Goal: Entertainment & Leisure: Consume media (video, audio)

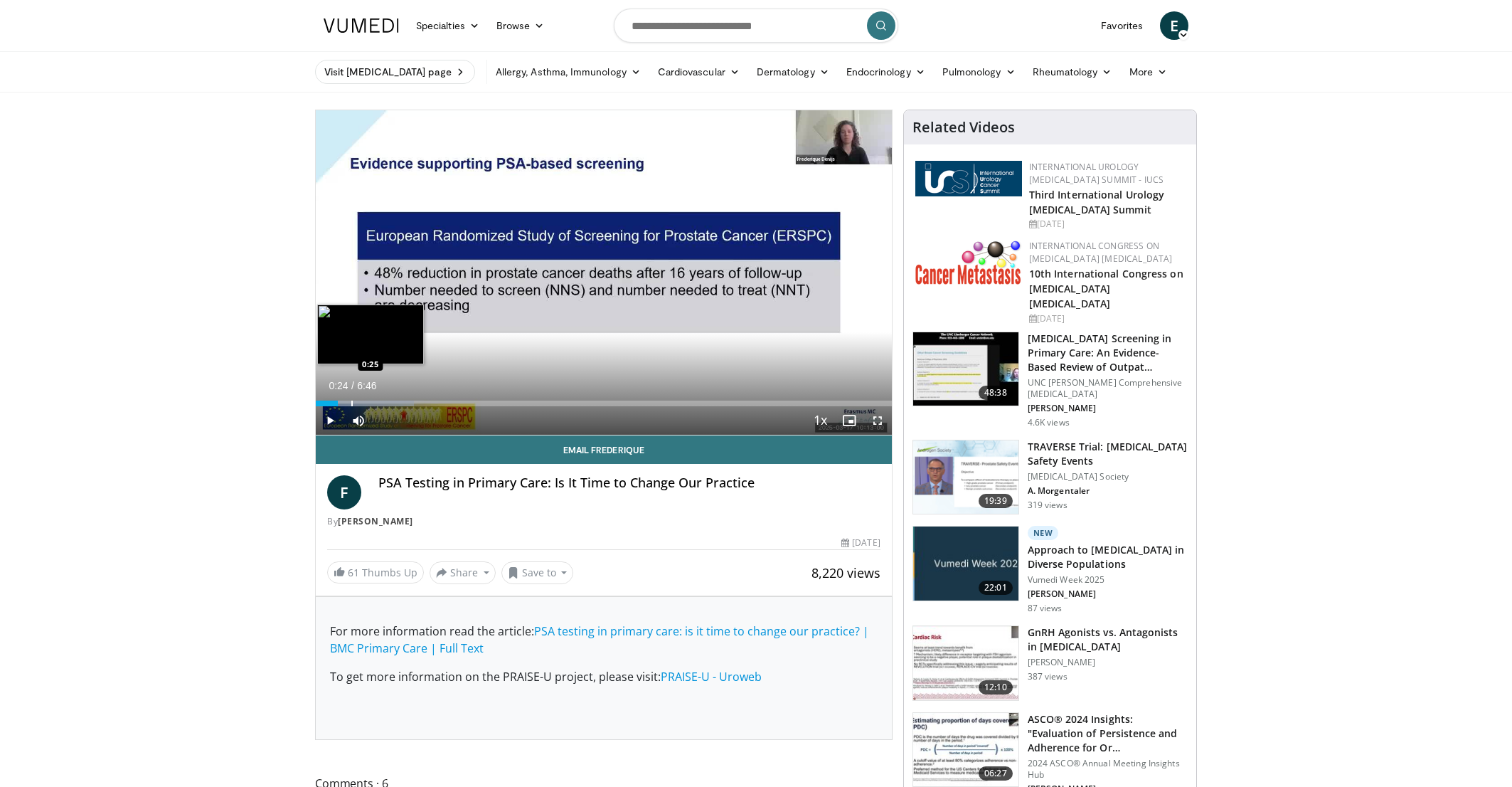
click at [350, 402] on div "Progress Bar" at bounding box center [365, 403] width 98 height 6
click at [372, 399] on video-js "**********" at bounding box center [603, 273] width 576 height 325
click at [381, 404] on div "Progress Bar" at bounding box center [382, 403] width 1 height 6
click at [411, 402] on div "Progress Bar" at bounding box center [412, 403] width 1 height 6
click at [430, 404] on div "Loaded : 34.19% 1:11 1:21" at bounding box center [603, 403] width 576 height 6
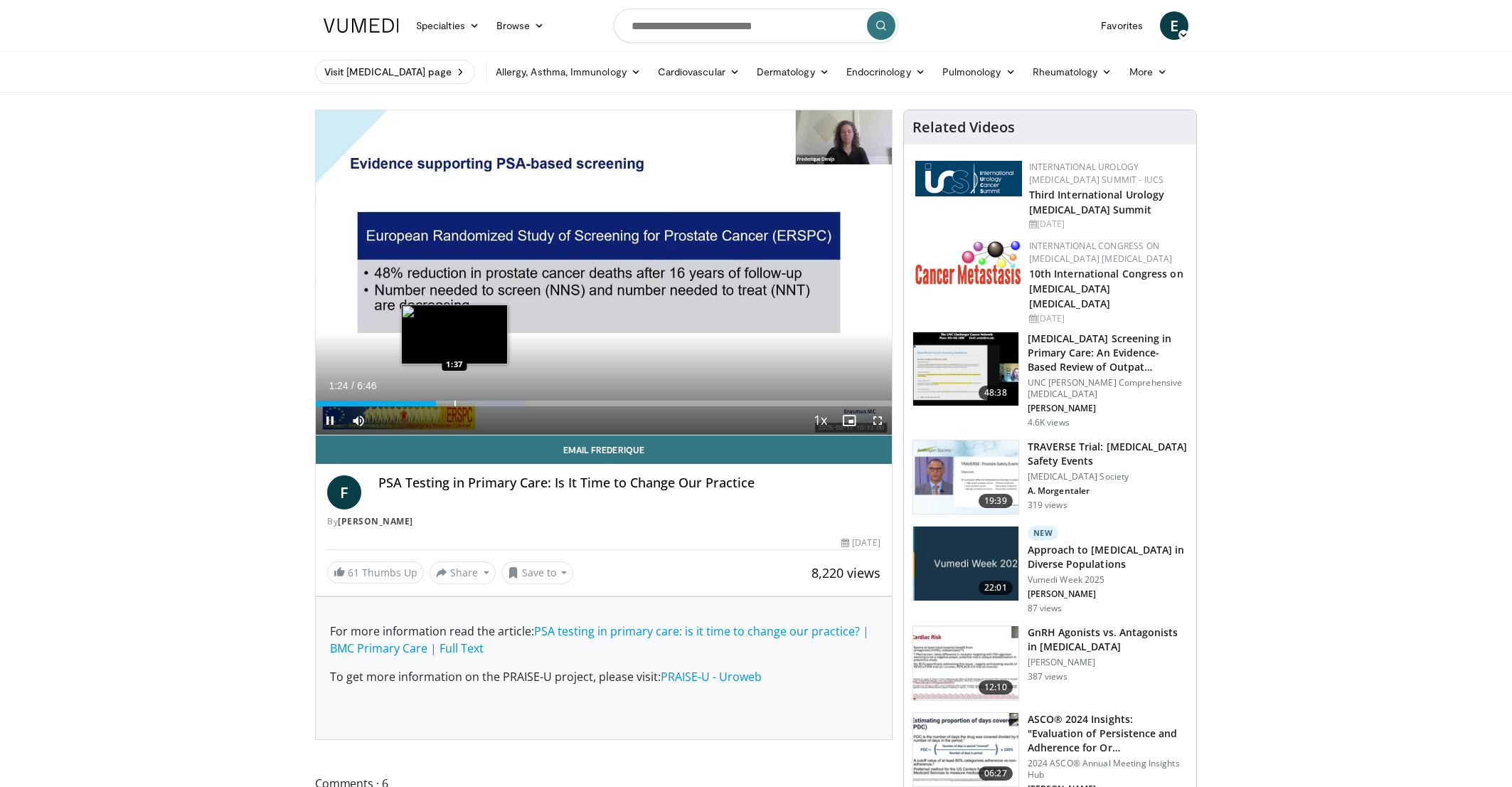
click at [454, 402] on div "Progress Bar" at bounding box center [455, 403] width 1 height 6
click at [509, 400] on div "Progress Bar" at bounding box center [486, 403] width 137 height 6
click at [509, 400] on div "Progress Bar" at bounding box center [510, 403] width 1 height 6
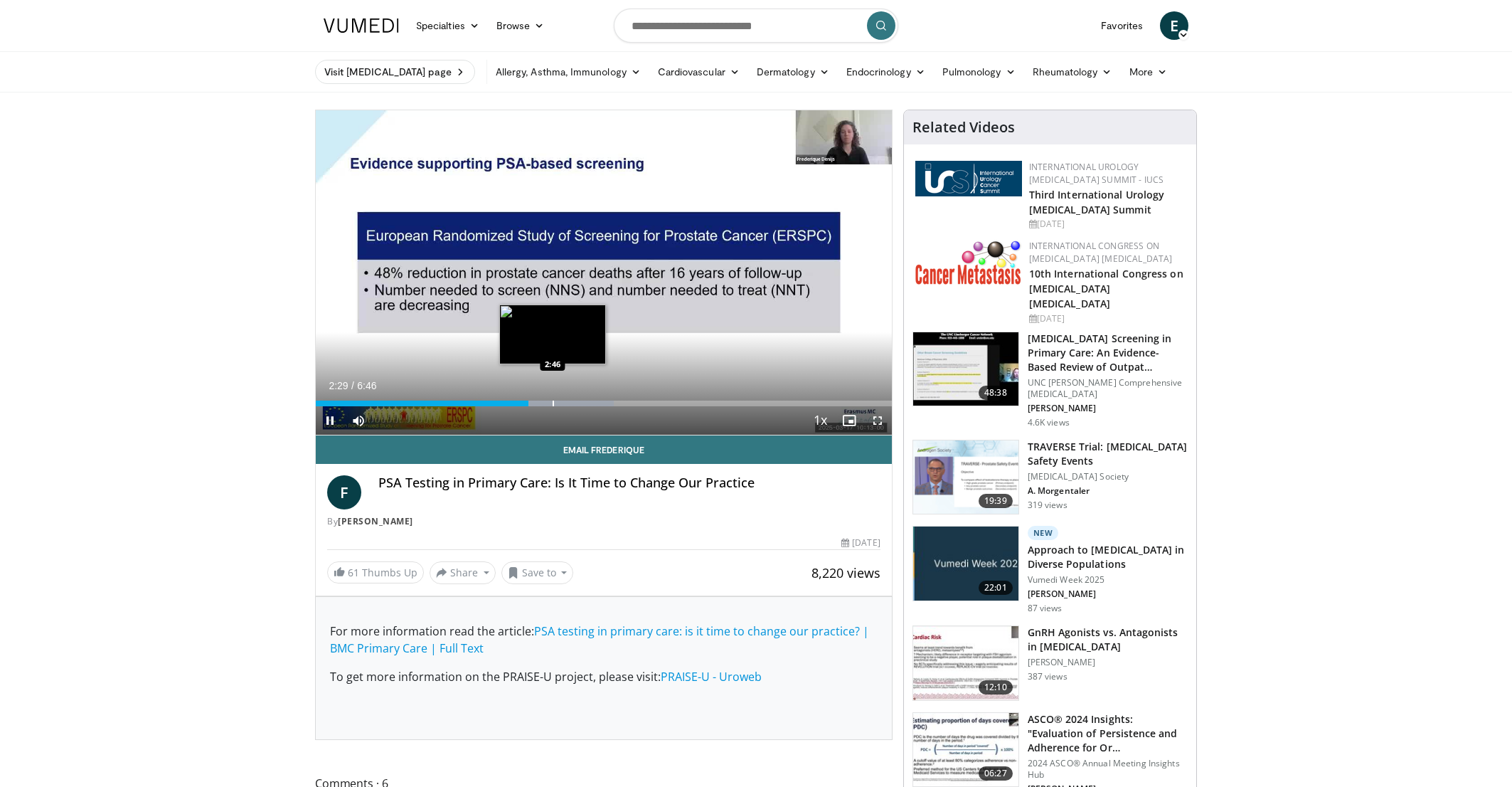
click at [553, 402] on div "Progress Bar" at bounding box center [553, 403] width 1 height 6
click at [594, 398] on div "Loaded : 59.11% 2:59 3:16" at bounding box center [603, 399] width 576 height 13
click at [629, 402] on div "Progress Bar" at bounding box center [630, 403] width 1 height 6
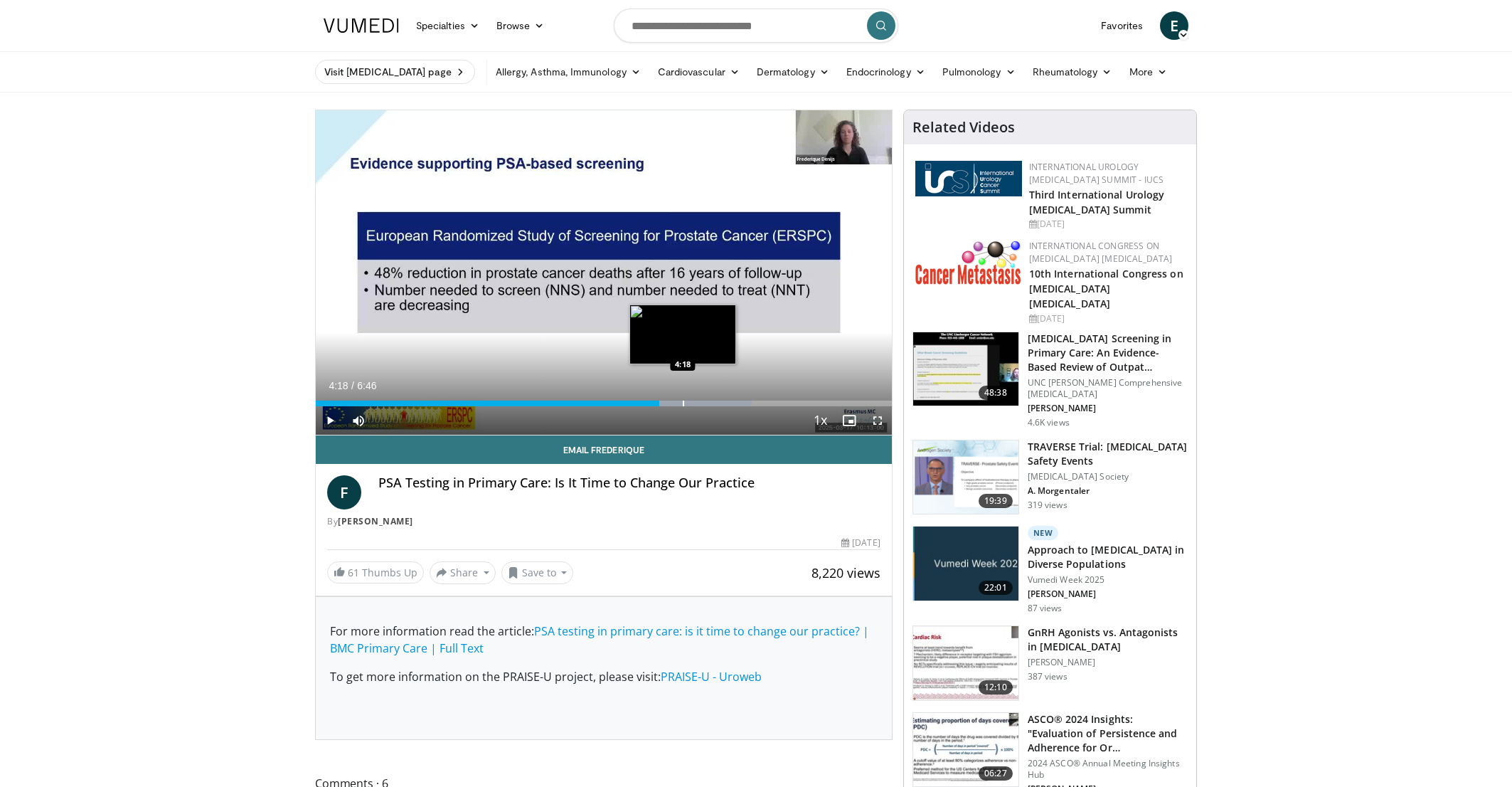
click at [682, 405] on div "Progress Bar" at bounding box center [683, 403] width 1 height 6
click at [714, 403] on div "Progress Bar" at bounding box center [714, 403] width 1 height 6
click at [740, 402] on div "Progress Bar" at bounding box center [740, 403] width 1 height 6
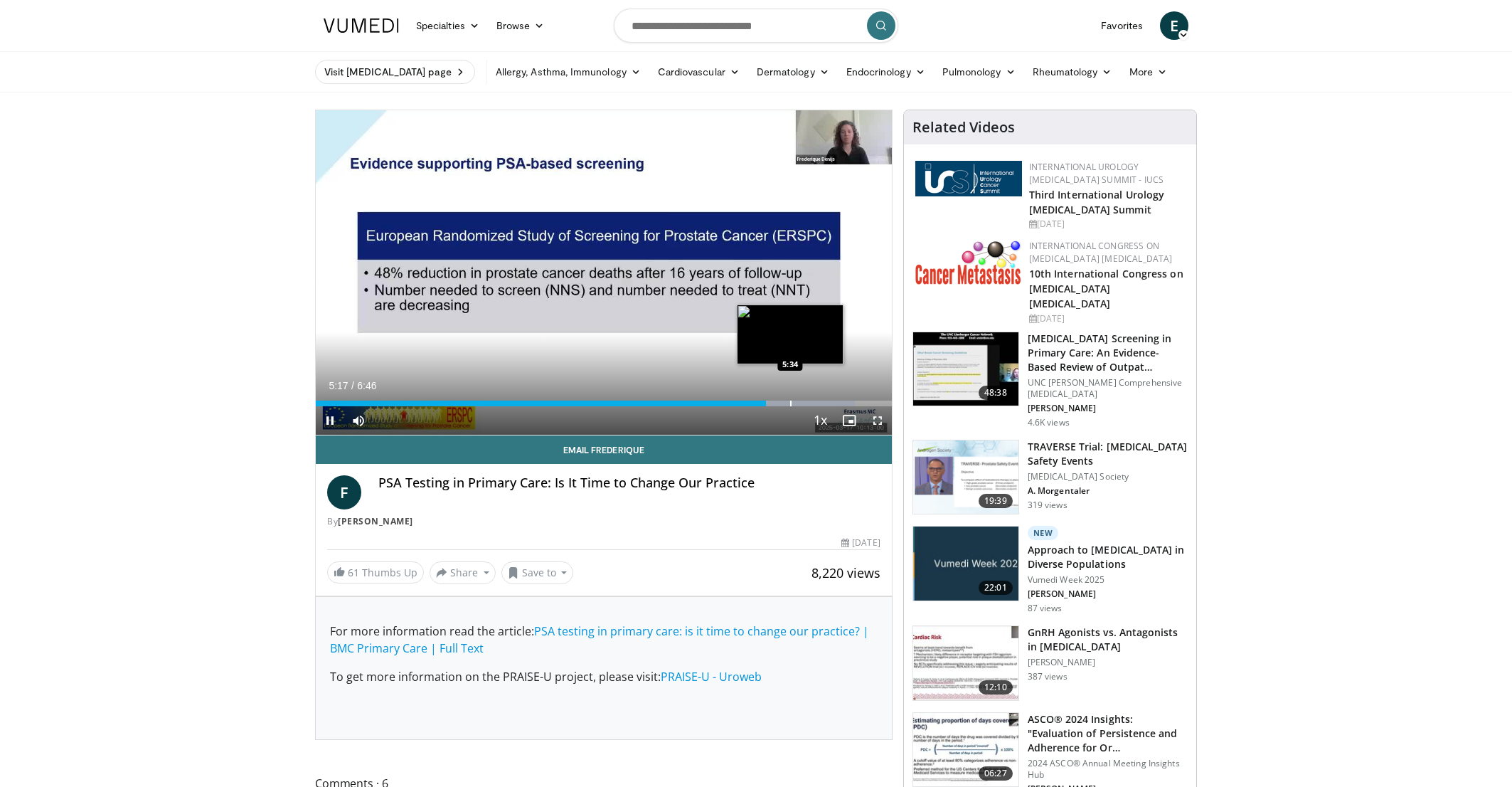
click at [790, 402] on video-js "**********" at bounding box center [603, 273] width 576 height 325
click at [798, 402] on div "Progress Bar" at bounding box center [799, 403] width 1 height 6
click at [833, 402] on div "Progress Bar" at bounding box center [834, 403] width 1 height 6
click at [857, 401] on div "Progress Bar" at bounding box center [858, 403] width 1 height 6
